Goal: Task Accomplishment & Management: Use online tool/utility

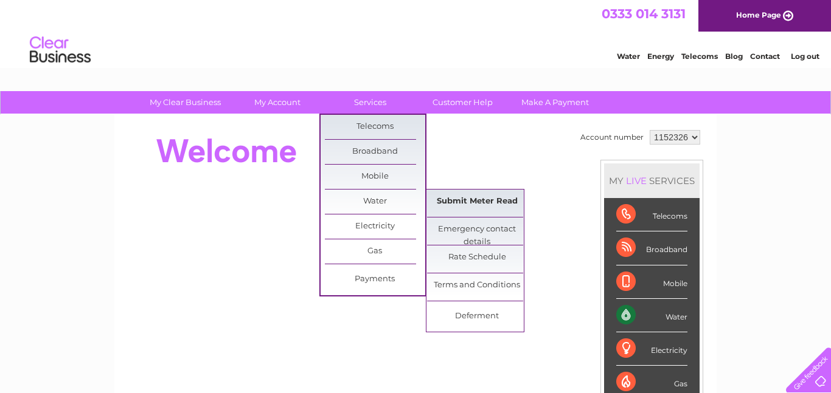
click at [465, 206] on link "Submit Meter Read" at bounding box center [477, 202] width 100 height 24
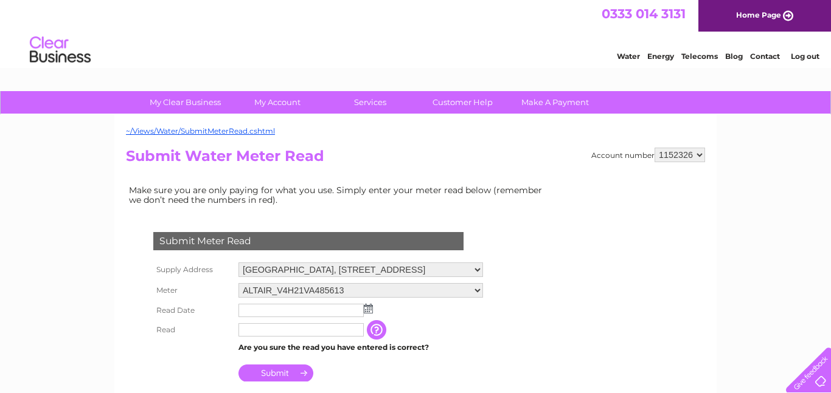
click at [368, 309] on img at bounding box center [368, 309] width 9 height 10
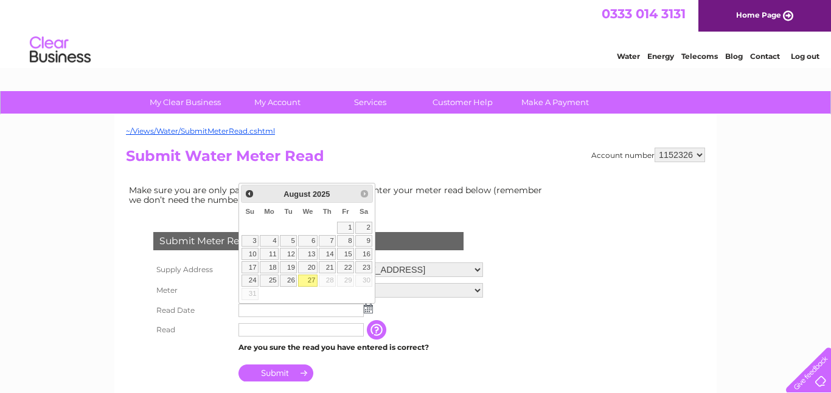
click at [313, 278] on link "27" at bounding box center [307, 281] width 19 height 12
type input "2025/08/27"
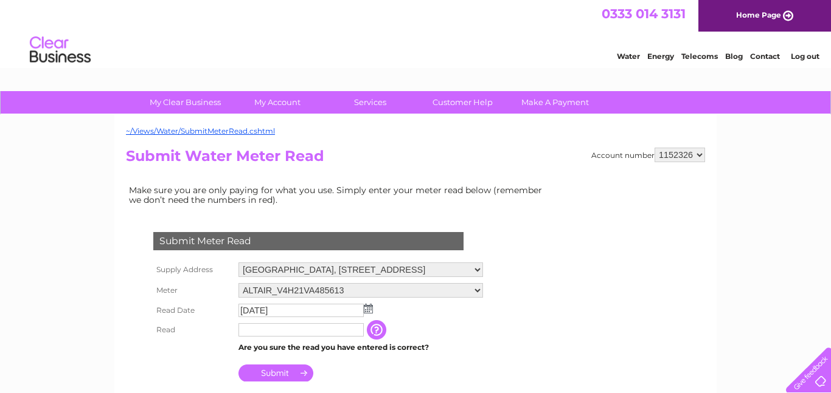
click at [276, 325] on input "text" at bounding box center [300, 329] width 125 height 13
type input "85"
click at [473, 328] on td "The reading you have just taken from your water meter. Our records indicate you…" at bounding box center [437, 329] width 97 height 19
click at [280, 375] on input "Submit" at bounding box center [275, 373] width 75 height 17
